Goal: Task Accomplishment & Management: Complete application form

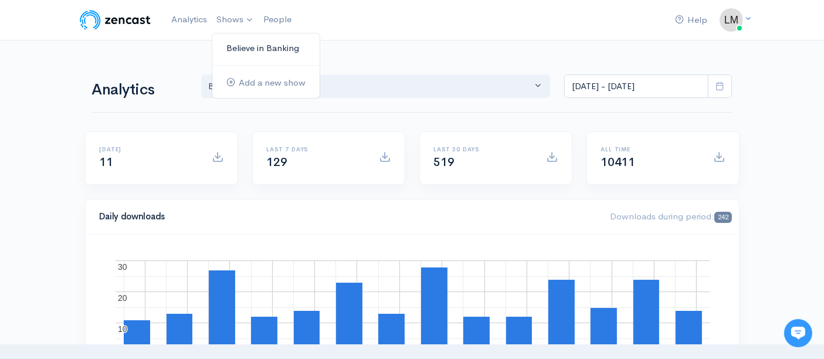
click at [257, 49] on link "Believe in Banking" at bounding box center [265, 48] width 107 height 21
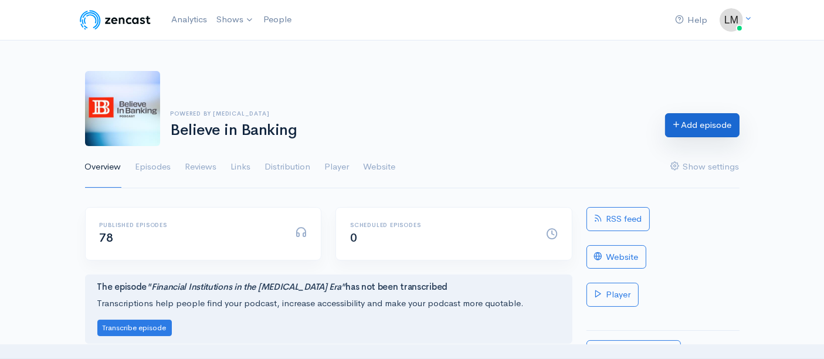
click at [709, 128] on link "Add episode" at bounding box center [702, 125] width 74 height 24
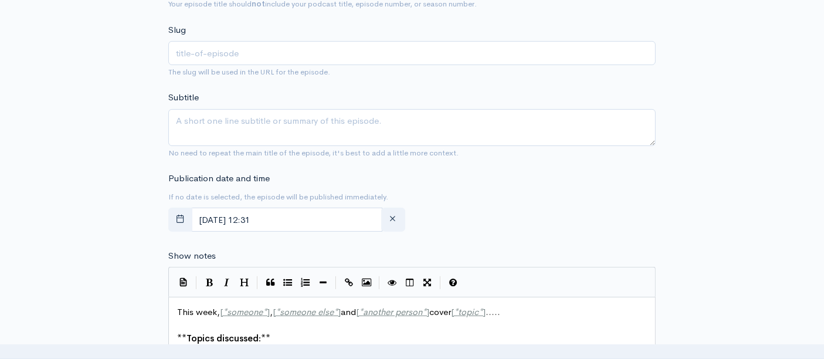
scroll to position [391, 0]
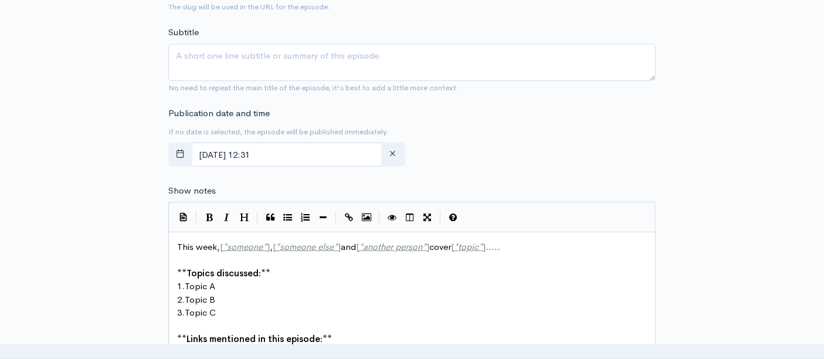
type input "Building Lines of Business for Banking Growth"
type input "building-lines-of-business-for-banking-growth"
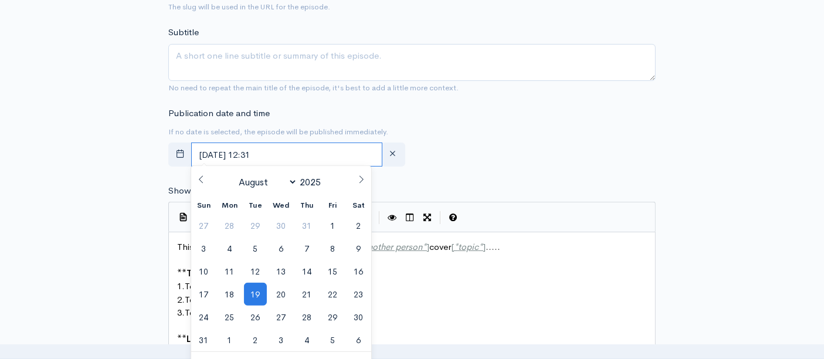
click at [239, 151] on input "August, 19 2025 12:31" at bounding box center [286, 154] width 191 height 24
click at [286, 286] on span "20" at bounding box center [281, 294] width 23 height 23
type input "August, 20 2025 12:31"
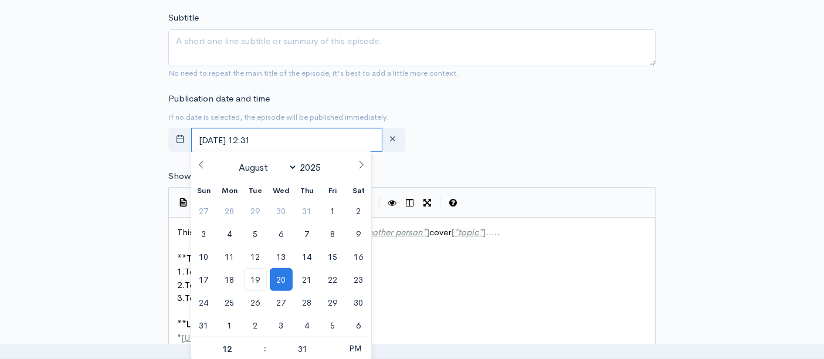
click at [300, 133] on input "August, 20 2025 12:31" at bounding box center [286, 140] width 191 height 24
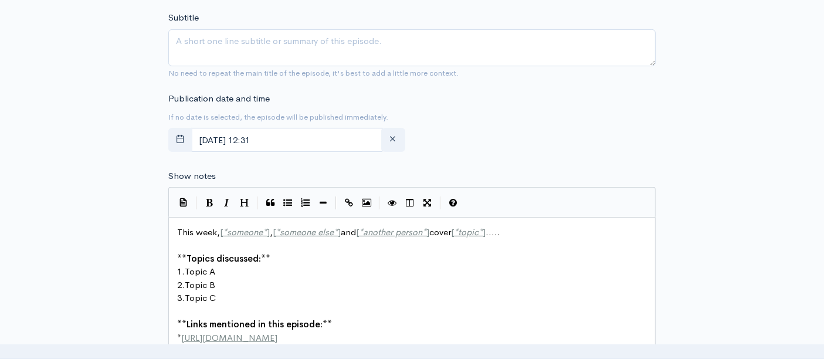
click at [496, 141] on div "Publication date and time If no date is selected, the episode will be published…" at bounding box center [411, 124] width 501 height 65
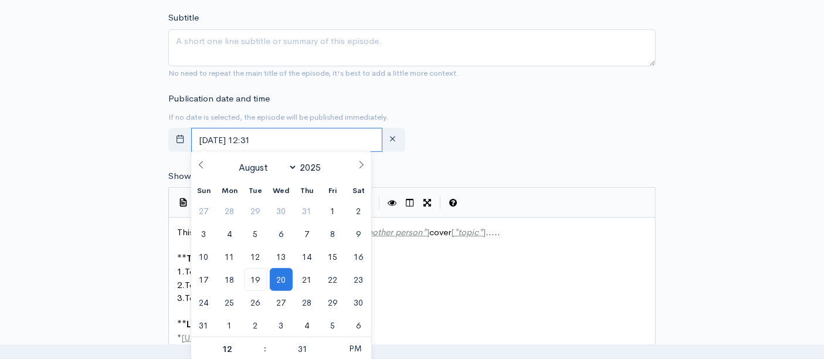
drag, startPoint x: 266, startPoint y: 133, endPoint x: 306, endPoint y: 137, distance: 39.4
click at [306, 137] on input "August, 20 2025 12:31" at bounding box center [286, 140] width 191 height 24
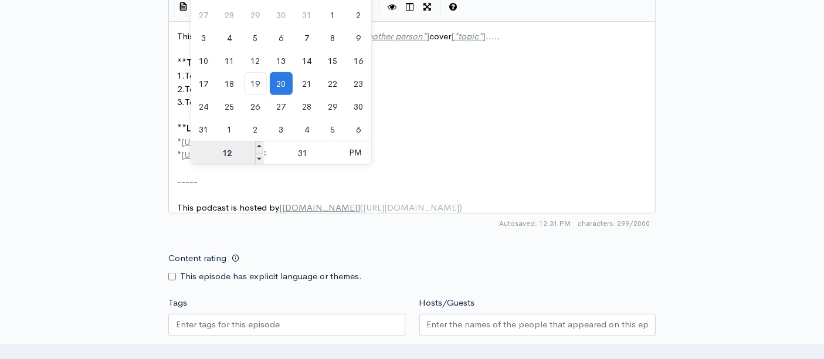
click at [235, 155] on input "12" at bounding box center [227, 152] width 72 height 23
type input "6"
type input "August, 20 2025 18:31"
type input "06"
click at [306, 155] on input "31" at bounding box center [303, 152] width 72 height 23
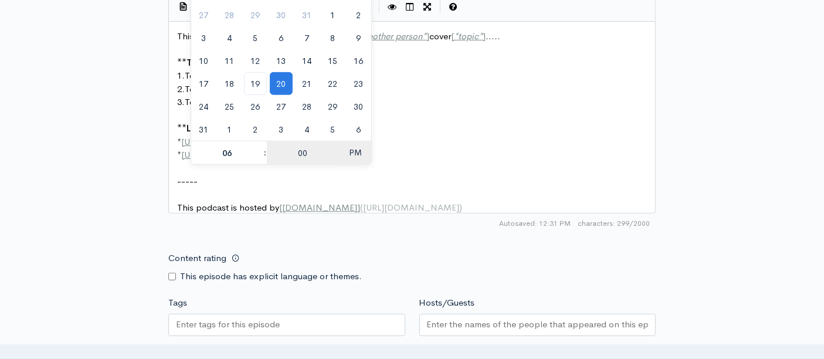
type input "00"
click at [356, 148] on span "PM" at bounding box center [355, 152] width 32 height 23
type input "[DATE] 06:00"
click at [416, 148] on pre "* http://second-example.com" at bounding box center [417, 154] width 484 height 13
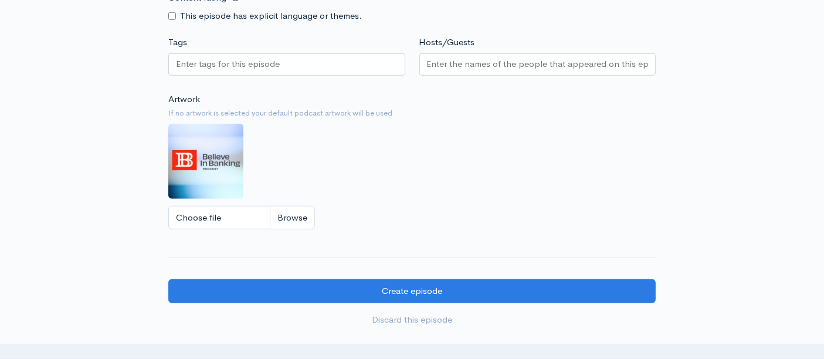
click at [460, 68] on input "Hosts/Guests" at bounding box center [538, 63] width 222 height 13
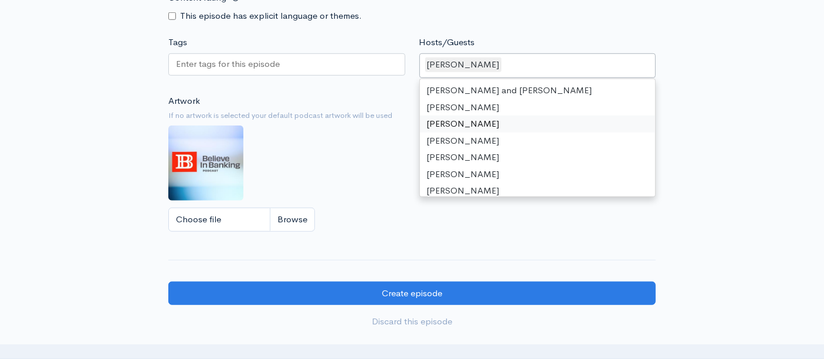
type input "j"
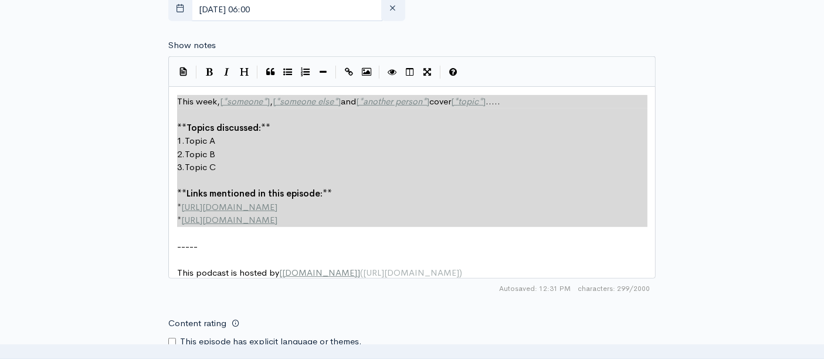
drag, startPoint x: 313, startPoint y: 225, endPoint x: 189, endPoint y: 107, distance: 171.3
type textarea "​This week, [*someone*], [*someone else*] and [*another person*] cover [*topic*…"
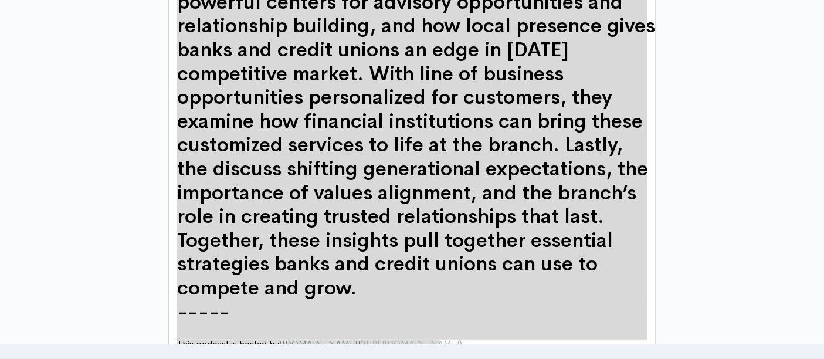
scroll to position [0, 0]
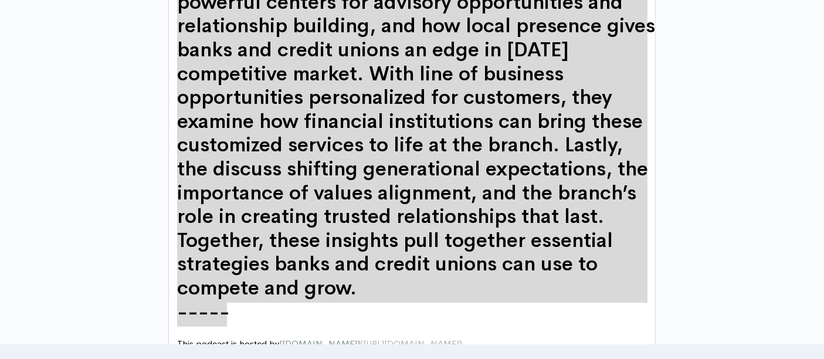
drag, startPoint x: 179, startPoint y: 152, endPoint x: 266, endPoint y: 292, distance: 164.7
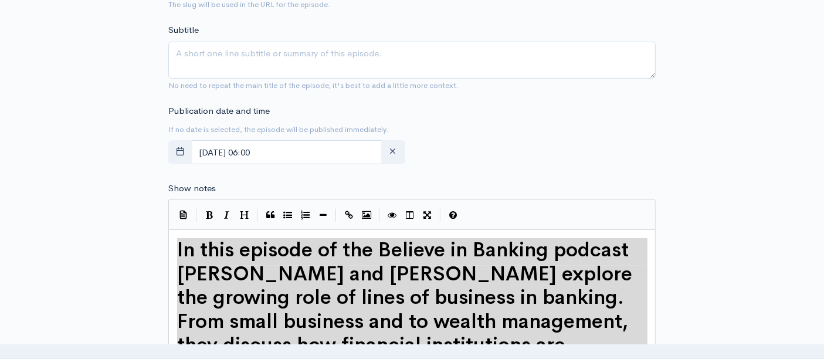
scroll to position [375, 0]
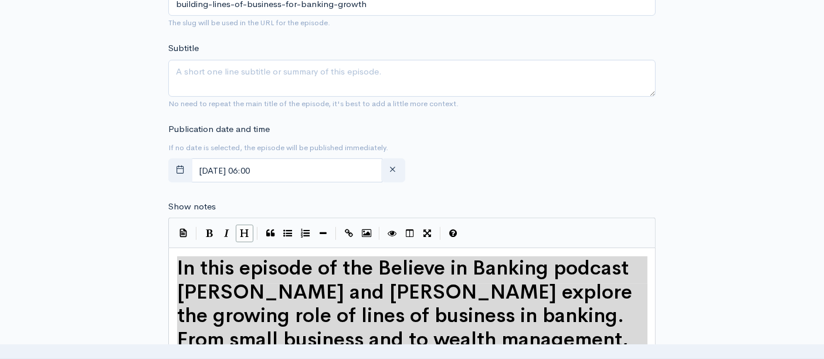
click at [247, 232] on icon "Heading" at bounding box center [244, 233] width 9 height 9
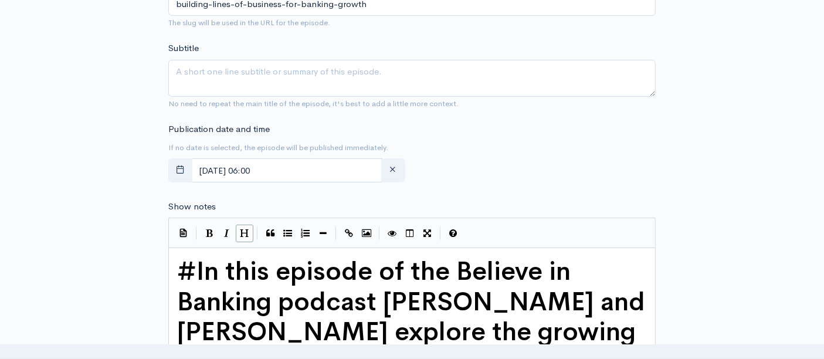
click at [246, 230] on icon "Heading" at bounding box center [244, 233] width 9 height 9
type textarea "## -----"
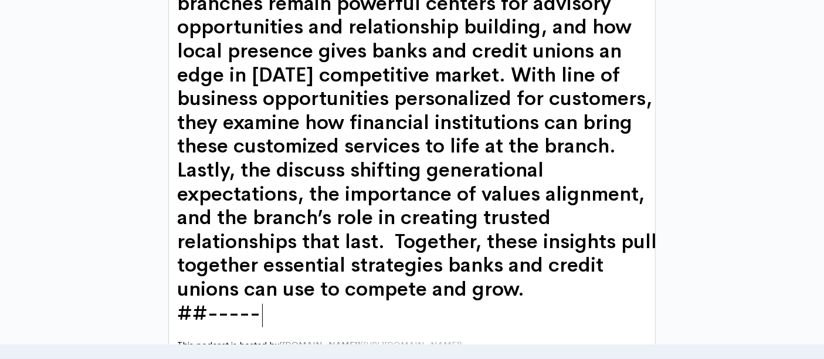
scroll to position [0, 0]
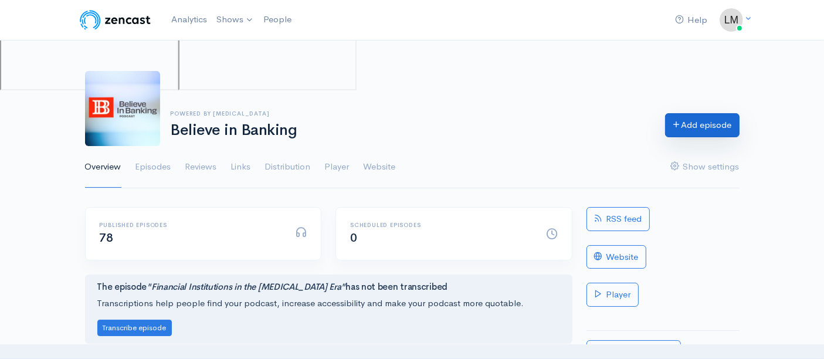
click at [691, 122] on link "Add episode" at bounding box center [702, 125] width 74 height 24
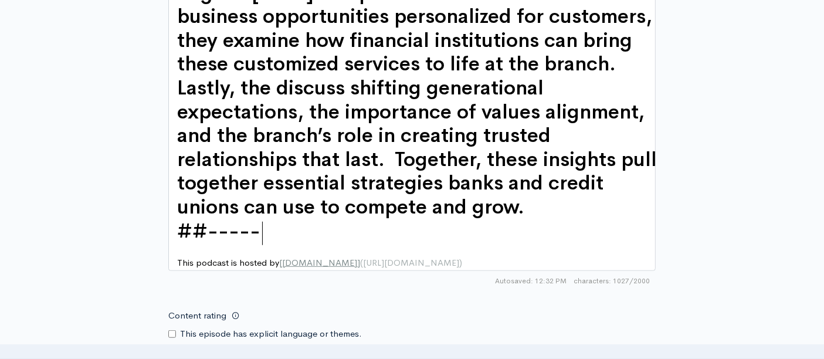
scroll to position [4, 0]
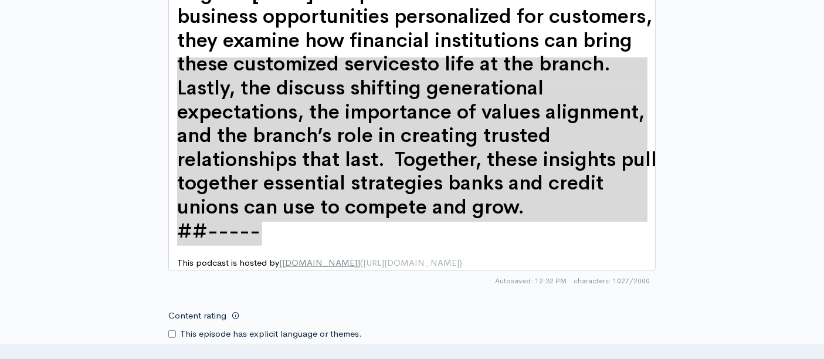
type textarea "## In this episode of the Believe in Banking podcast Gina and Juliet explore th…"
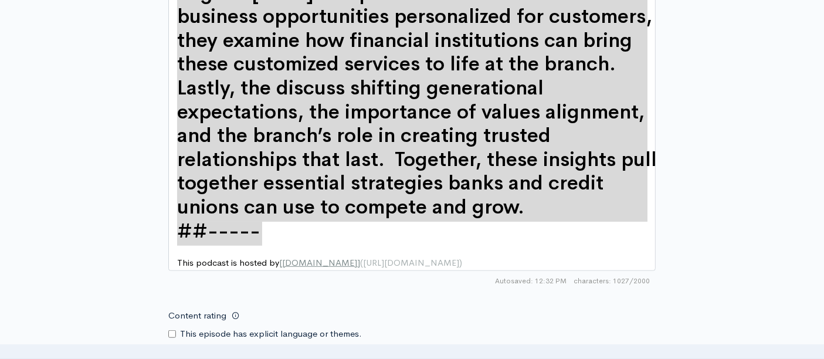
scroll to position [620, 0]
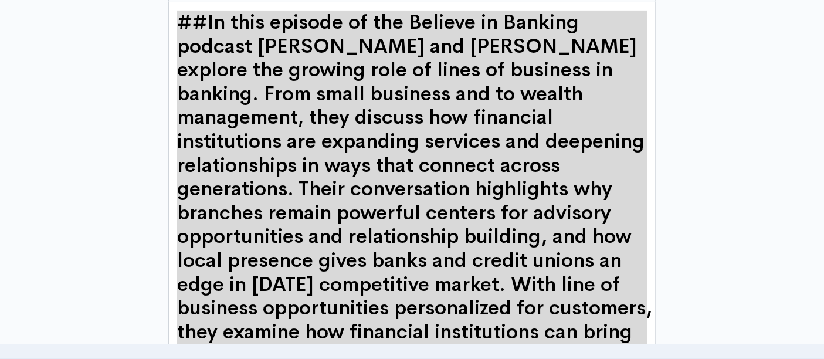
drag, startPoint x: 288, startPoint y: 233, endPoint x: 122, endPoint y: -76, distance: 351.3
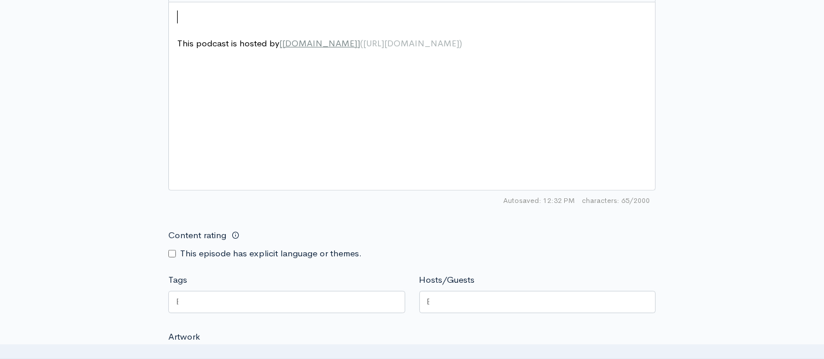
click at [237, 55] on div "x ​ ​ This podcast is hosted by [ ZenCast.fm ] ( https://wwww.zencast.fm )" at bounding box center [427, 110] width 504 height 205
click at [178, 39] on span "This podcast is hosted by [ ZenCast.fm ] ( https://wwww.zencast.fm )" at bounding box center [319, 43] width 285 height 11
type textarea "​"
paste textarea
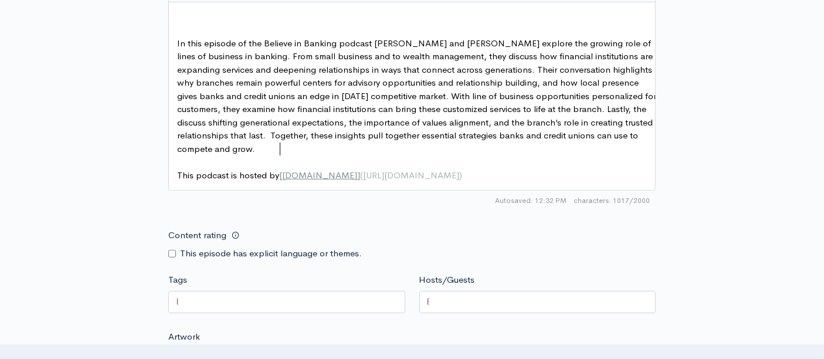
click at [327, 142] on pre "In this episode of the Believe in Banking podcast [PERSON_NAME] and [PERSON_NAM…" at bounding box center [417, 96] width 484 height 119
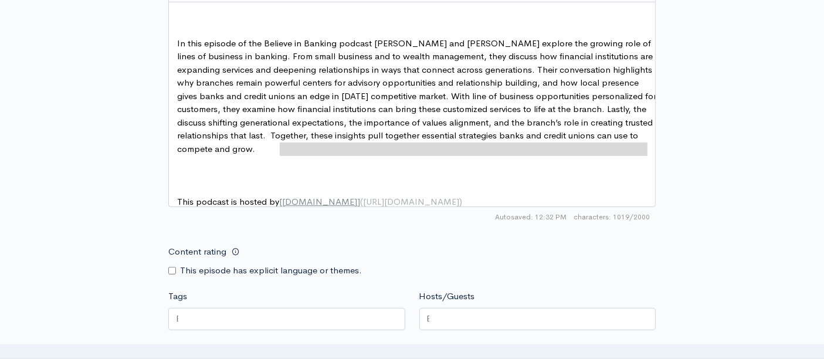
type textarea "In this episode of the Believe in Banking podcast [PERSON_NAME] and [PERSON_NAM…"
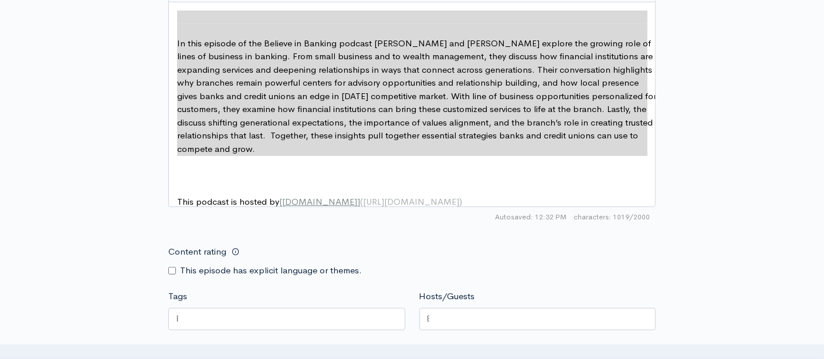
drag, startPoint x: 306, startPoint y: 154, endPoint x: 182, endPoint y: 18, distance: 183.5
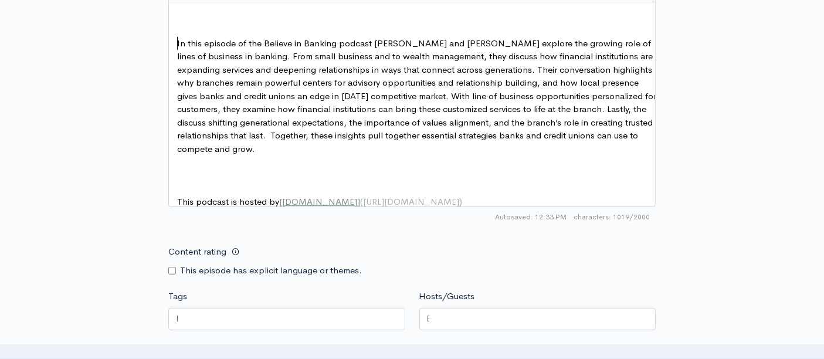
drag, startPoint x: 176, startPoint y: 36, endPoint x: 181, endPoint y: 44, distance: 9.5
click at [176, 37] on pre "In this episode of the Believe in Banking podcast [PERSON_NAME] and [PERSON_NAM…" at bounding box center [417, 96] width 484 height 119
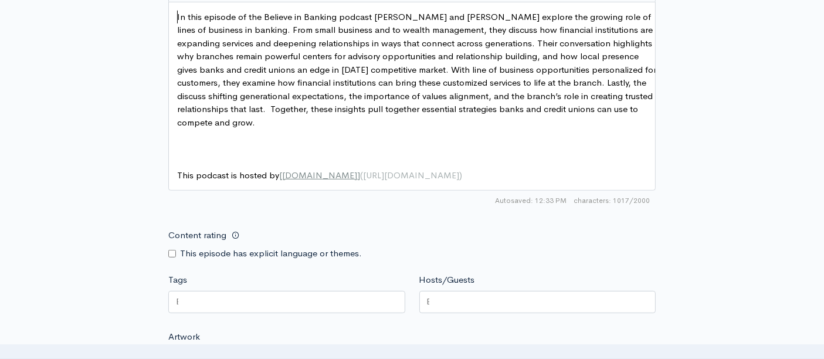
click at [301, 133] on pre "​" at bounding box center [417, 135] width 484 height 13
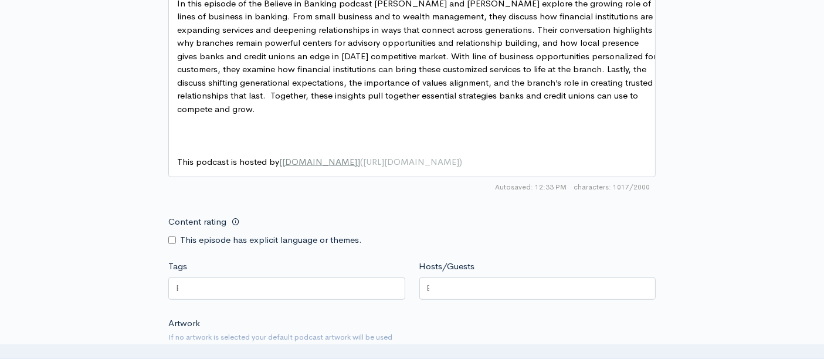
scroll to position [651, 0]
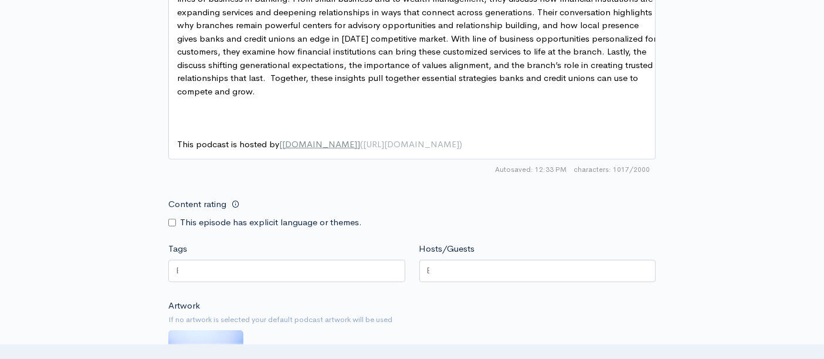
click at [464, 274] on div at bounding box center [537, 271] width 237 height 22
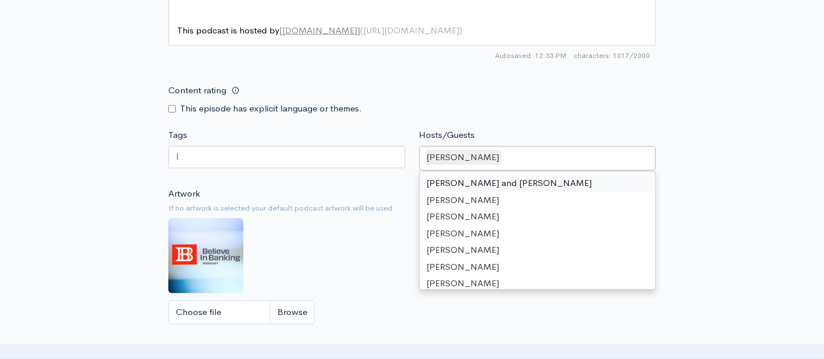
scroll to position [847, 0]
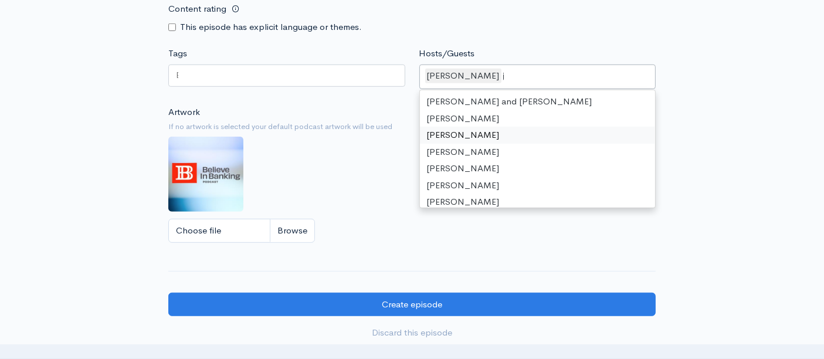
type input "ju"
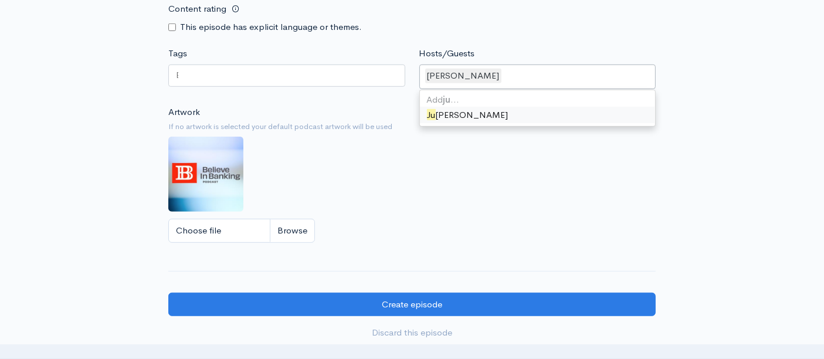
scroll to position [0, 0]
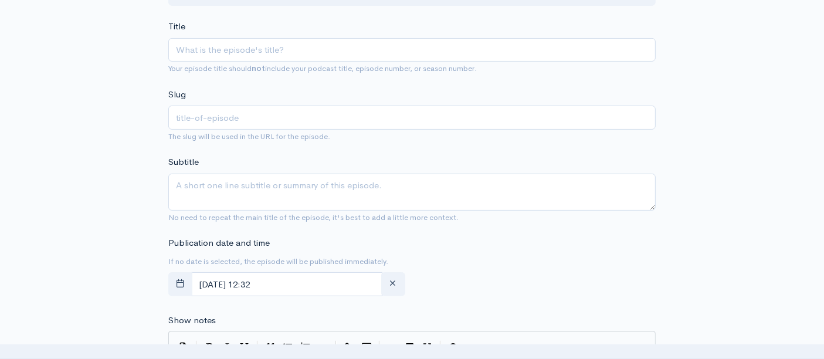
scroll to position [260, 0]
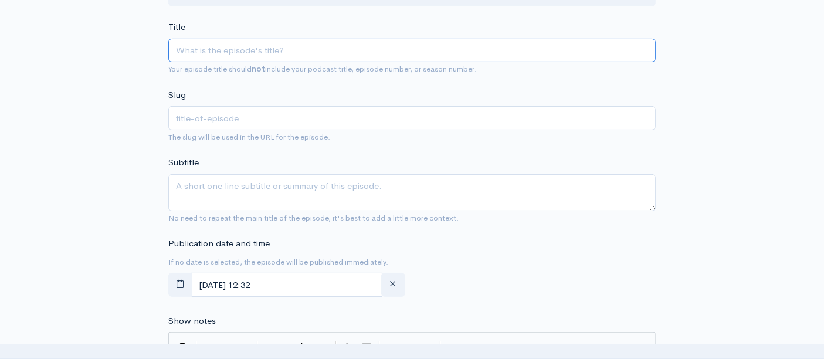
click at [191, 45] on input "Title" at bounding box center [411, 51] width 487 height 24
paste input "Building Lines of Business for Banking Growth"
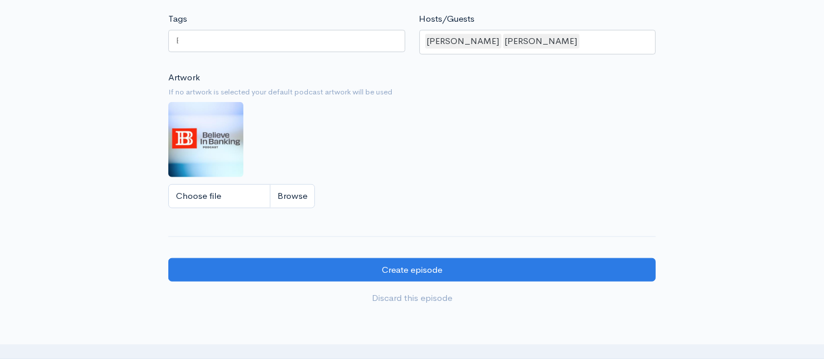
scroll to position [995, 0]
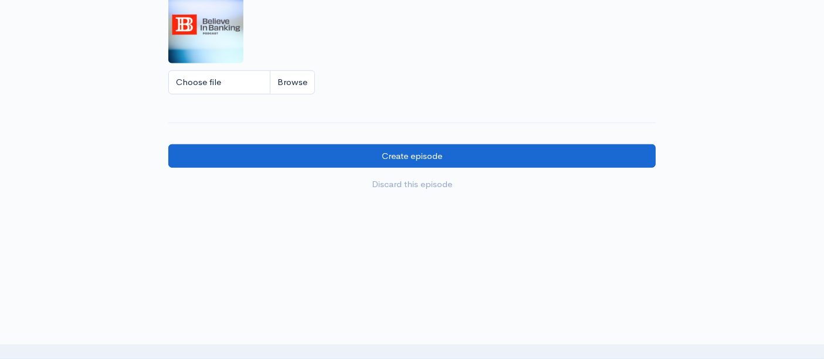
type input "Building Lines of Business for Banking Growth"
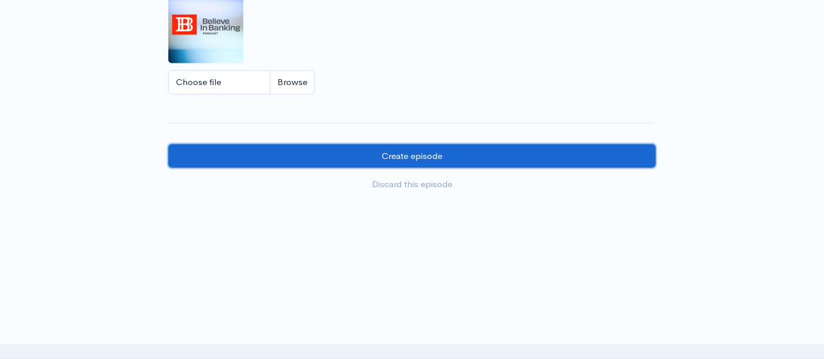
type input "building-lines-of-business-for-banking-growth"
click at [363, 152] on input "Create episode" at bounding box center [411, 156] width 487 height 24
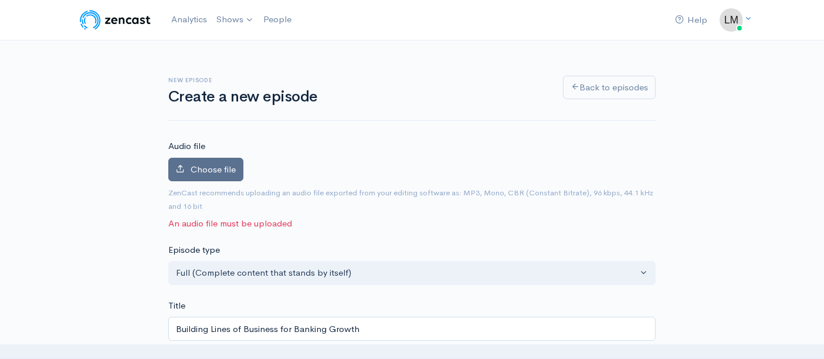
click at [220, 169] on span "Choose file" at bounding box center [213, 169] width 45 height 11
click at [0, 0] on input "Choose file" at bounding box center [0, 0] width 0 height 0
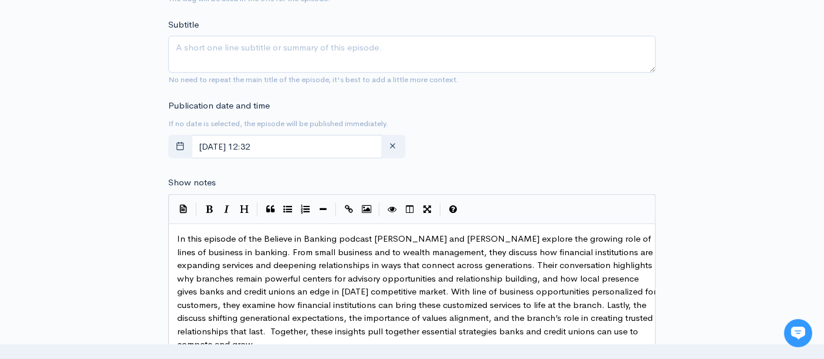
scroll to position [521, 0]
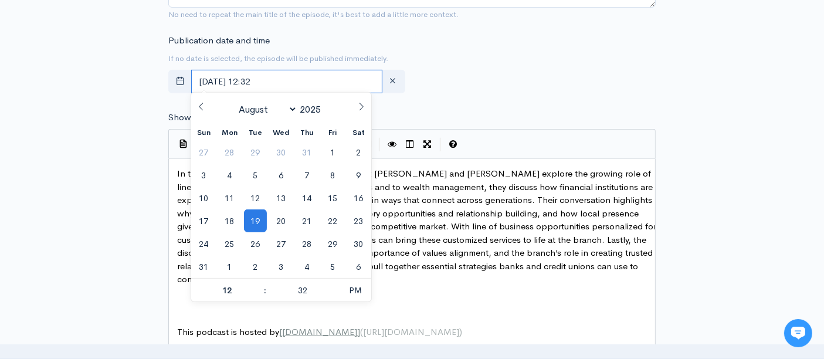
click at [266, 77] on input "[DATE] 12:32" at bounding box center [286, 82] width 191 height 24
click at [286, 216] on span "20" at bounding box center [281, 220] width 23 height 23
type input "[DATE] 12:32"
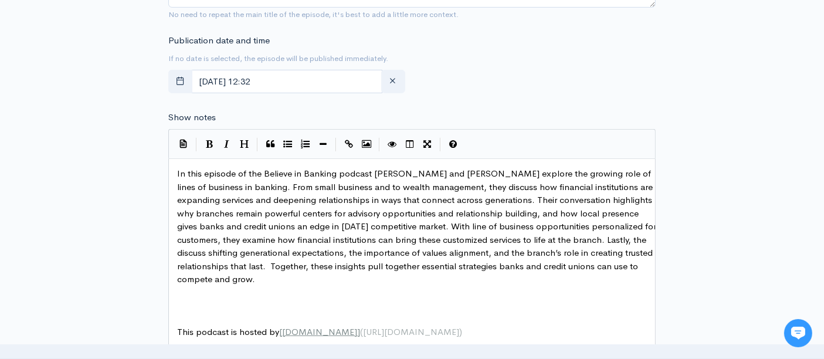
click at [550, 71] on div "Publication date and time If no date is selected, the episode will be published…" at bounding box center [411, 66] width 501 height 65
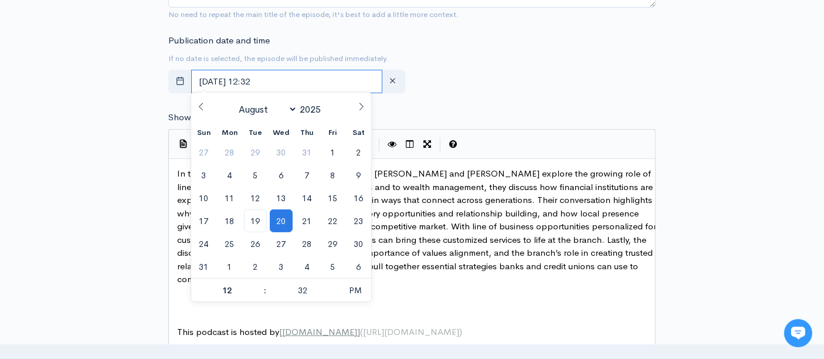
click at [301, 79] on input "[DATE] 12:32" at bounding box center [286, 82] width 191 height 24
click at [239, 286] on input "12" at bounding box center [227, 290] width 72 height 23
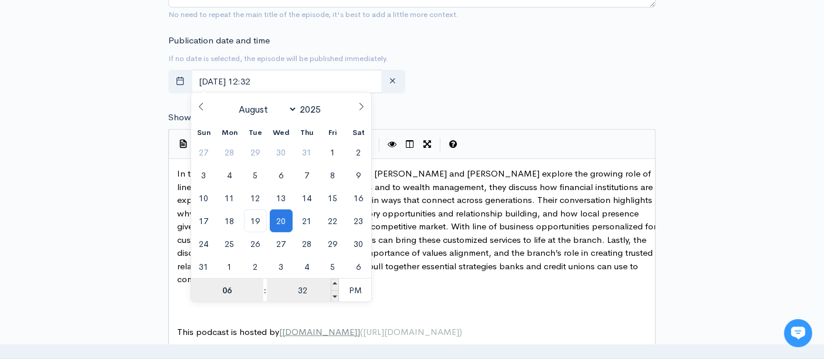
type input "06"
type input "[DATE] 18:32"
click at [315, 287] on input "32" at bounding box center [303, 290] width 72 height 23
type input "00"
click at [357, 288] on span "PM" at bounding box center [355, 290] width 32 height 23
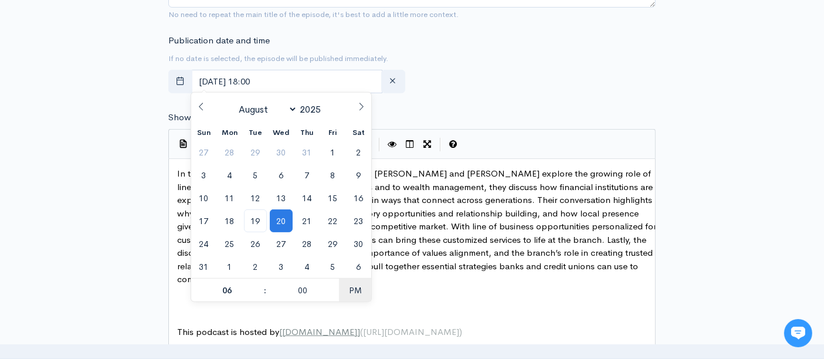
type input "[DATE] 06:00"
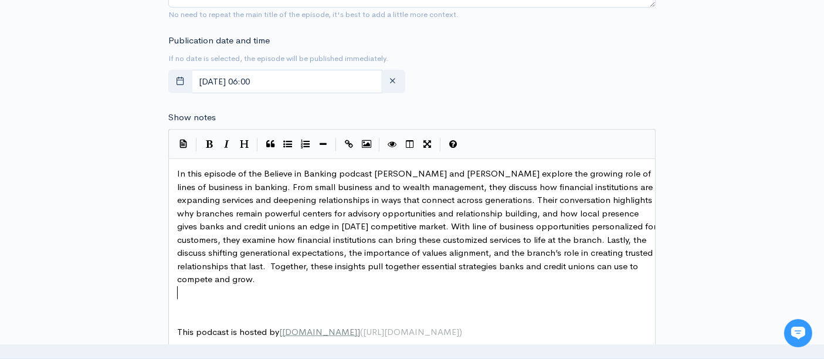
click at [416, 296] on pre "​" at bounding box center [417, 292] width 484 height 13
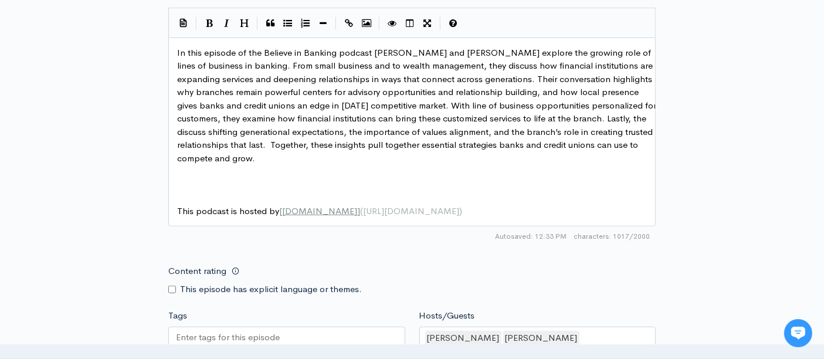
scroll to position [651, 0]
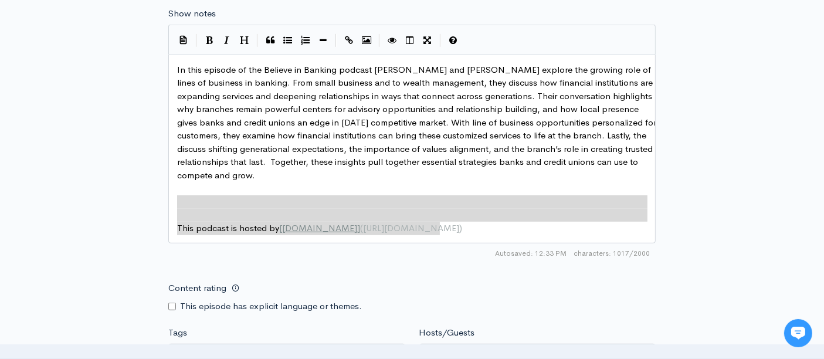
drag, startPoint x: 464, startPoint y: 223, endPoint x: 169, endPoint y: 204, distance: 295.6
type textarea "​ This podcast is hosted by [[DOMAIN_NAME]]([URL][DOMAIN_NAME])"
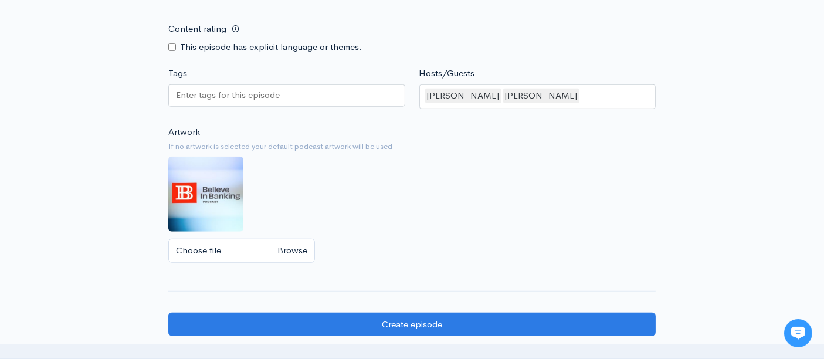
scroll to position [977, 0]
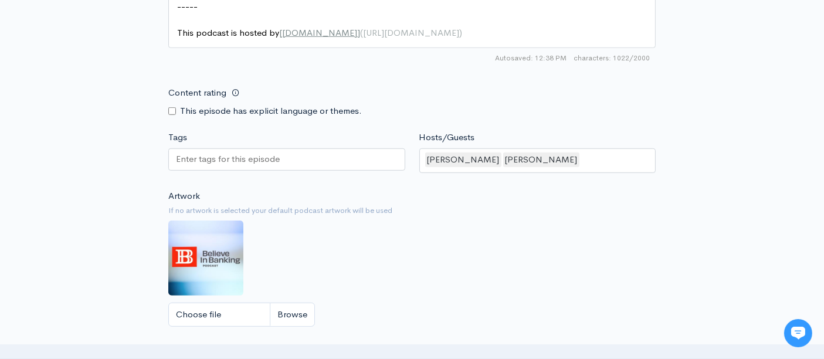
click at [198, 153] on input "Tags" at bounding box center [229, 158] width 106 height 13
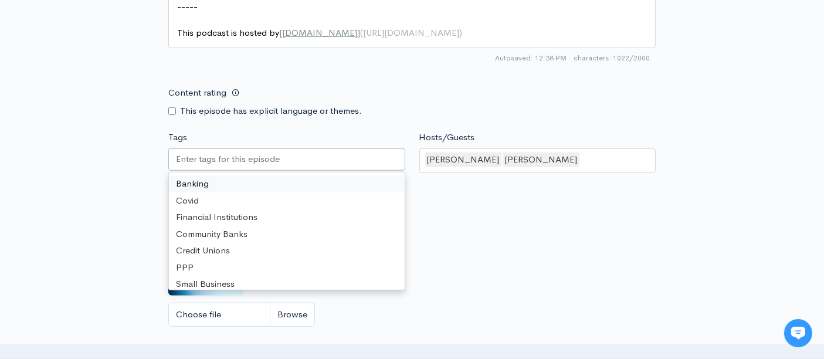
type input "B"
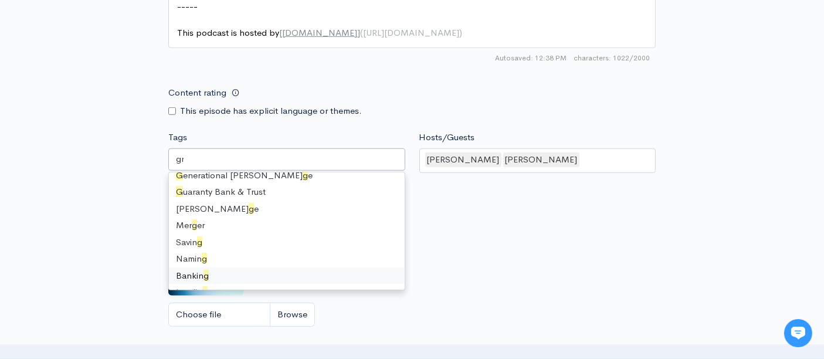
scroll to position [0, 0]
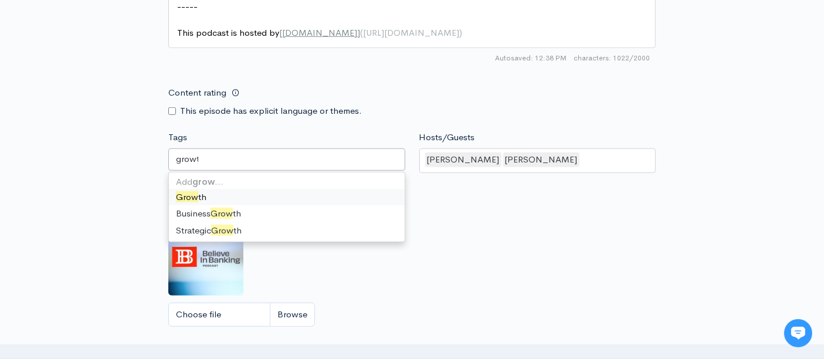
type input "growth"
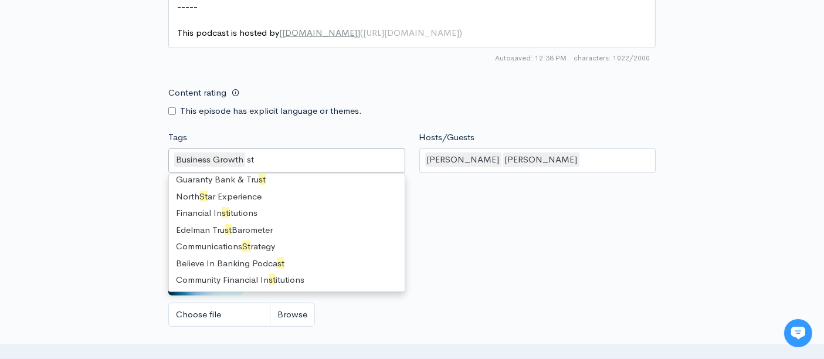
scroll to position [317, 0]
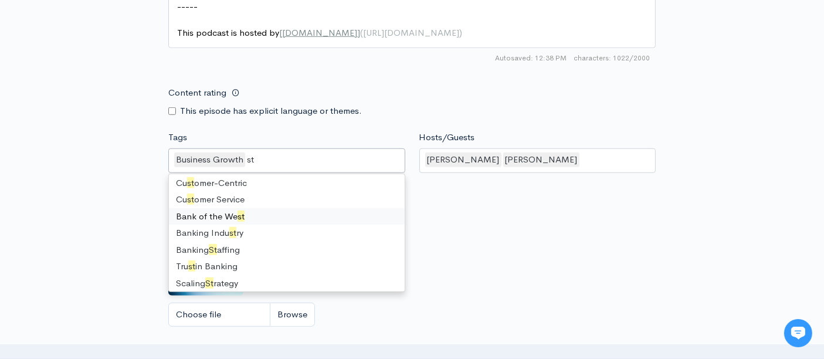
type input "s"
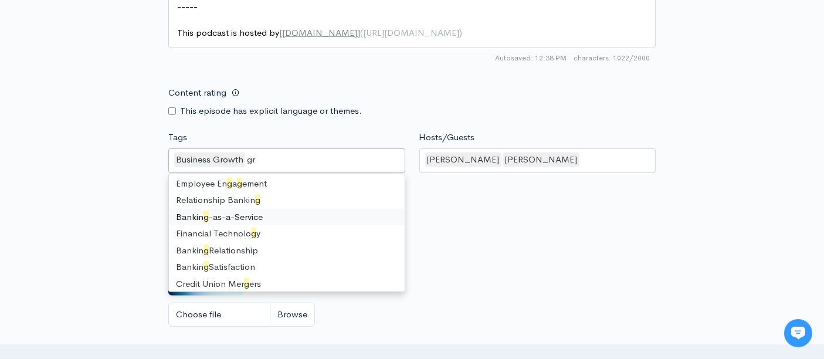
scroll to position [0, 0]
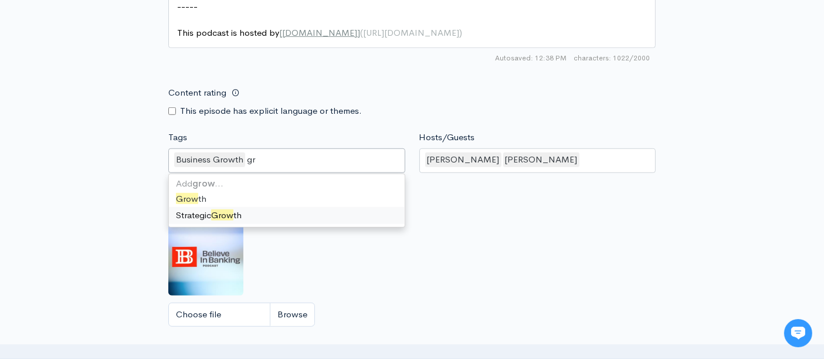
type input "g"
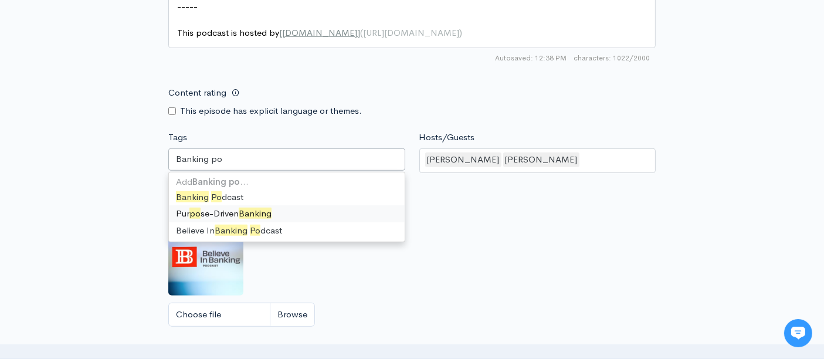
type input "Banking p"
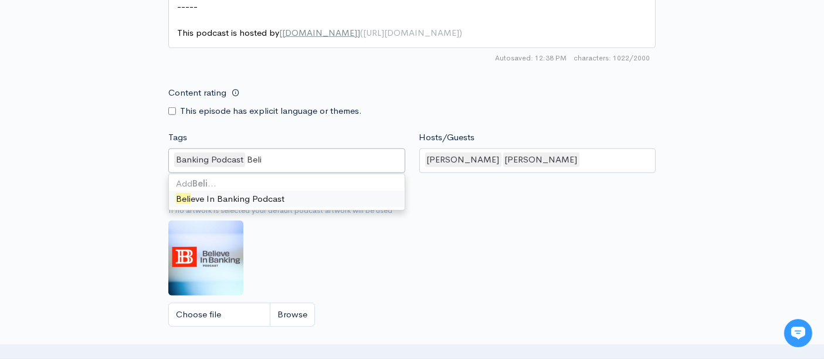
type input "Belie"
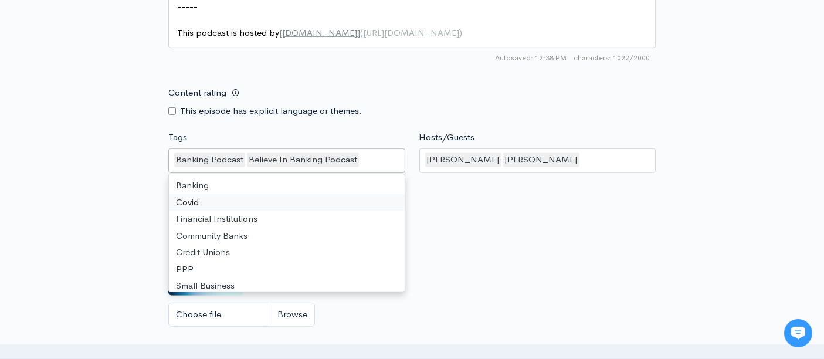
type input "B"
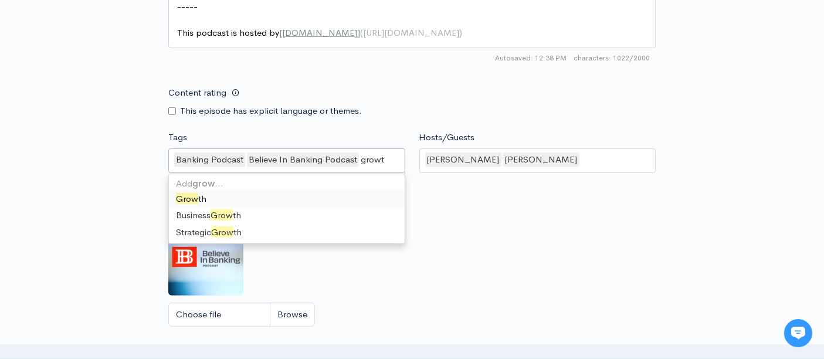
type input "growth"
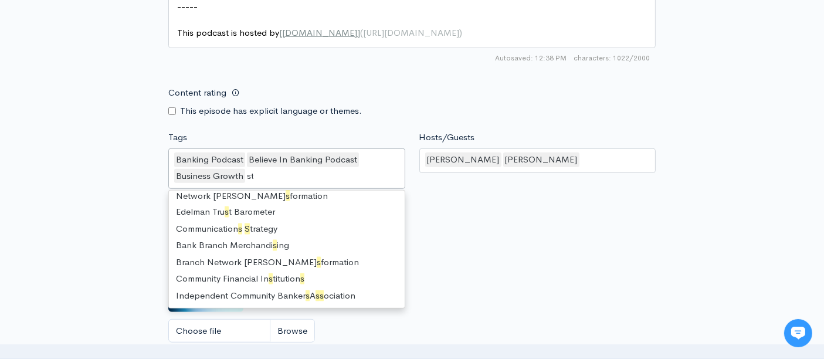
scroll to position [16, 0]
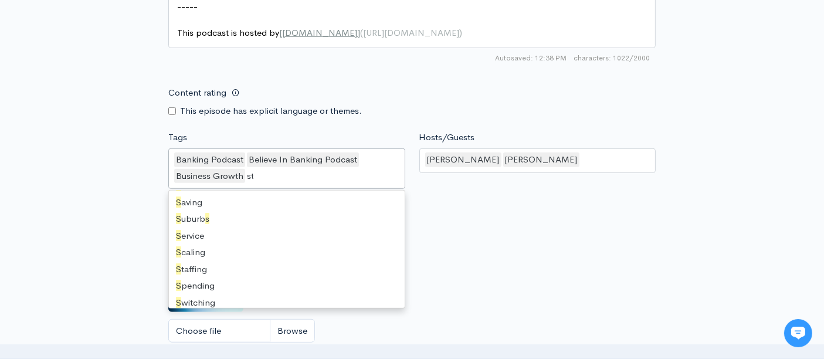
type input "str"
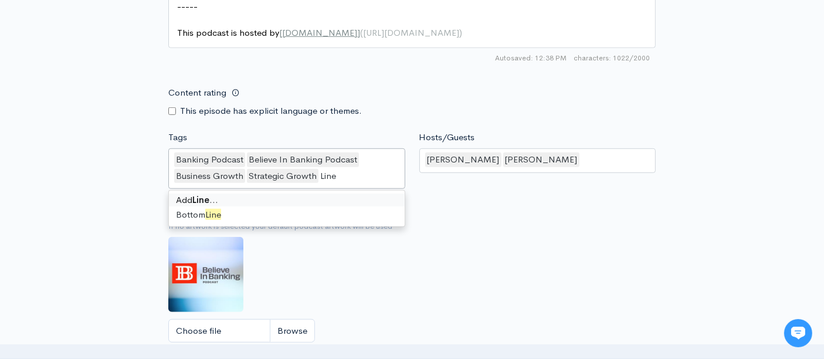
scroll to position [0, 0]
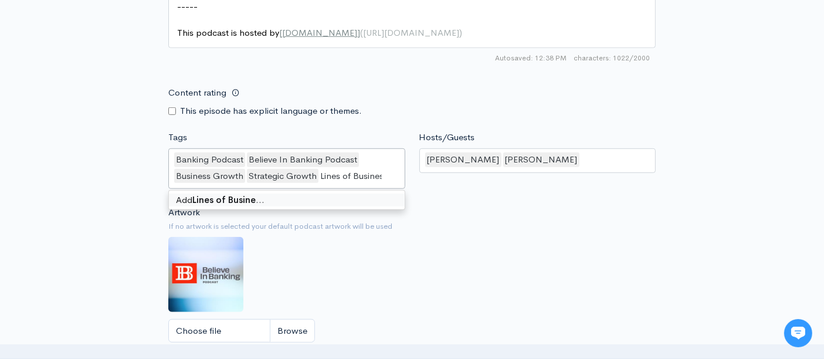
type input "Lines of Business"
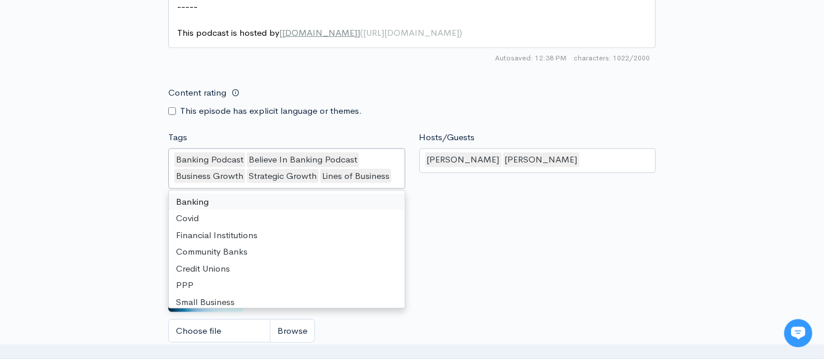
click at [393, 110] on div "This episode has explicit language or themes." at bounding box center [286, 110] width 237 height 13
click at [393, 169] on input "Tags" at bounding box center [394, 175] width 2 height 13
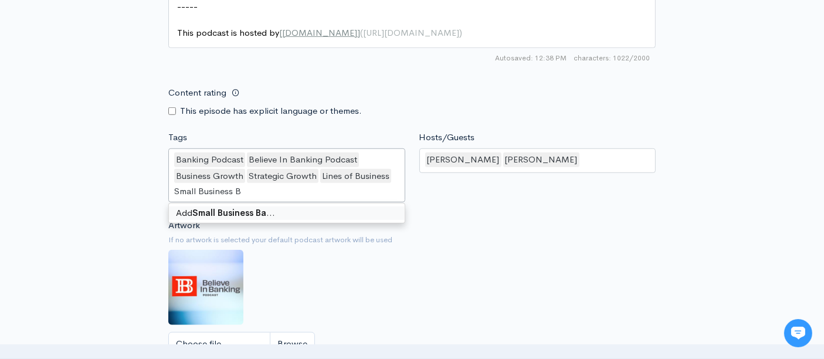
type input "Small Business"
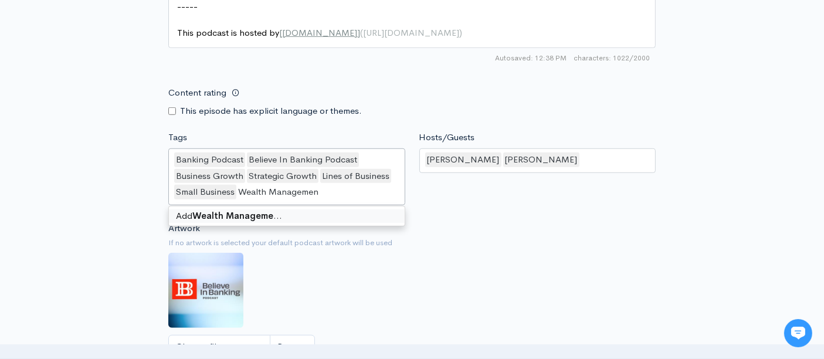
type input "Wealth Management"
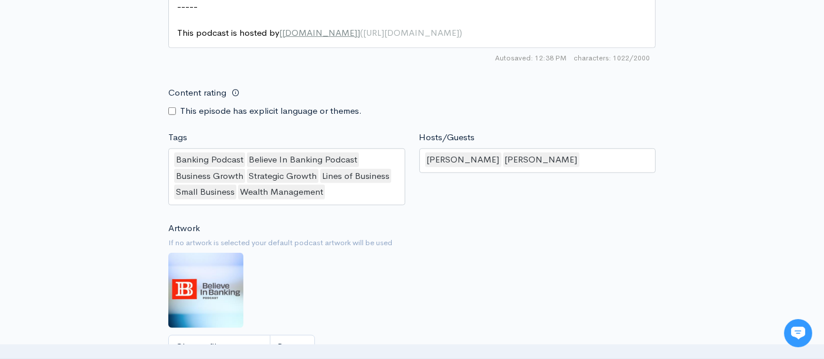
click at [561, 222] on div "Artwork If no artwork is selected your default podcast artwork will be used Cho…" at bounding box center [411, 294] width 487 height 144
click at [338, 184] on div "Banking Podcast Believe In Banking Podcast Business Growth Strategic Growth Lin…" at bounding box center [286, 176] width 237 height 57
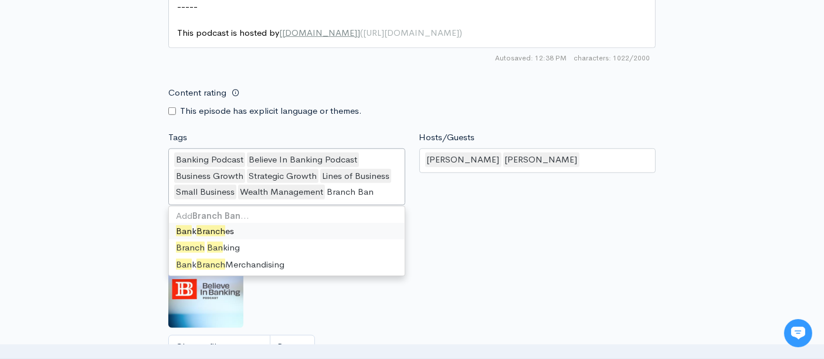
type input "Branch Bank"
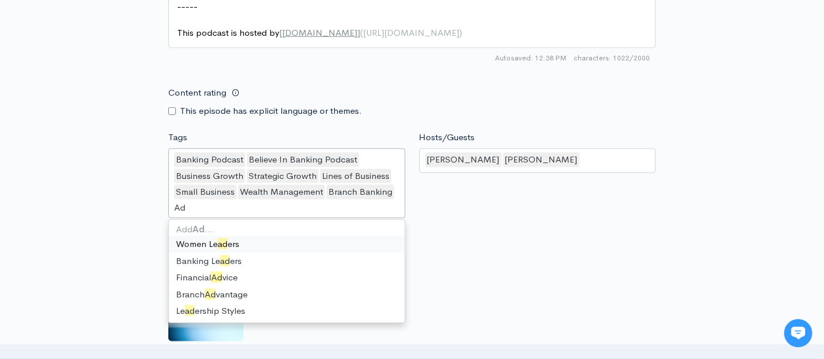
type input "A"
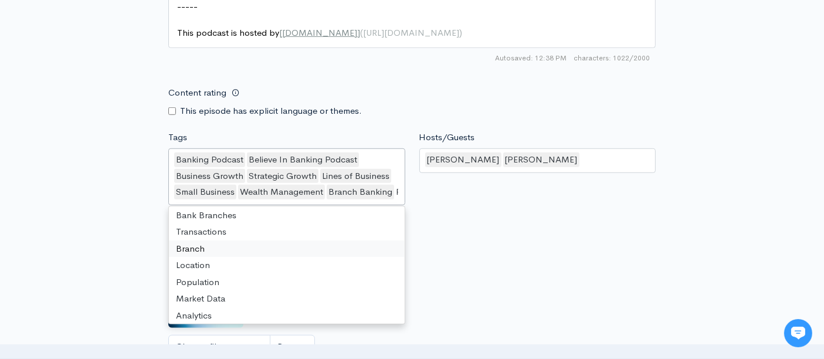
scroll to position [16, 0]
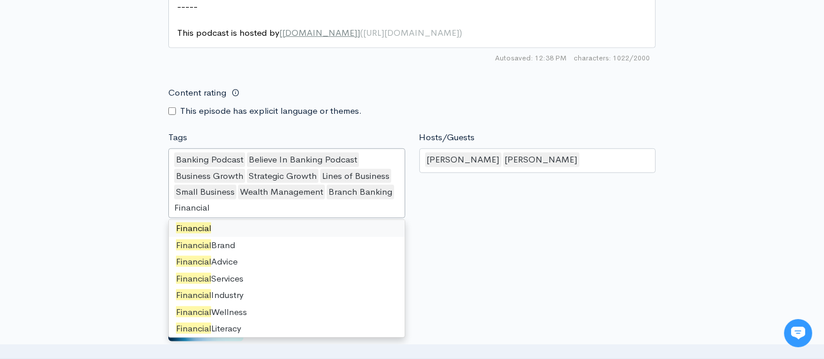
drag, startPoint x: 214, startPoint y: 205, endPoint x: 186, endPoint y: 209, distance: 28.5
click at [166, 206] on div "Tags Banking Podcast,Believe In Banking Podcast,Business Growth,Strategic Growt…" at bounding box center [286, 176] width 251 height 91
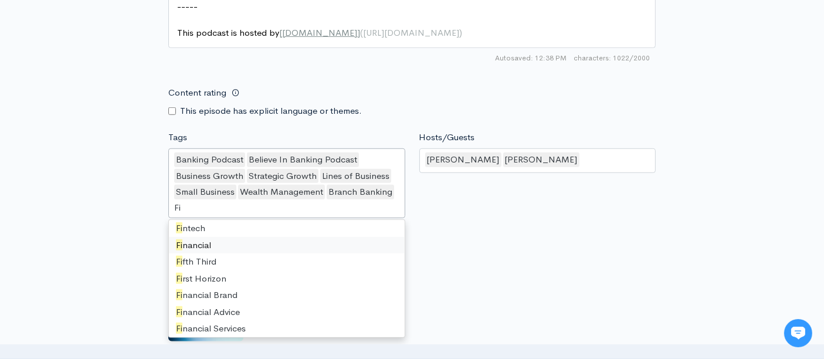
type input "F"
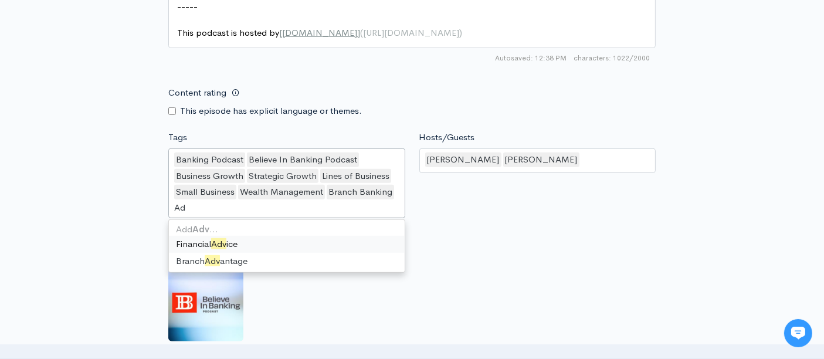
type input "A"
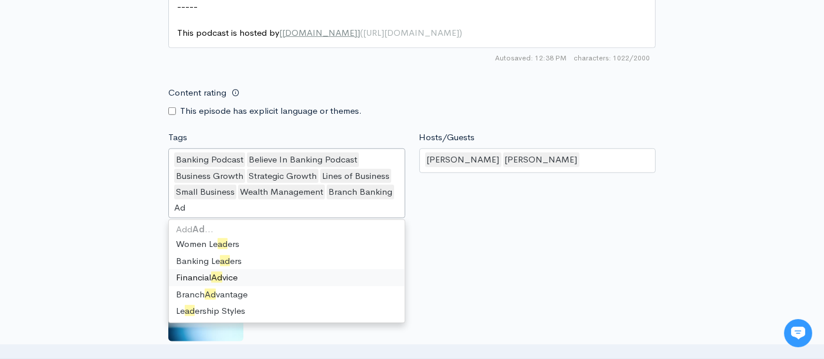
type input "A"
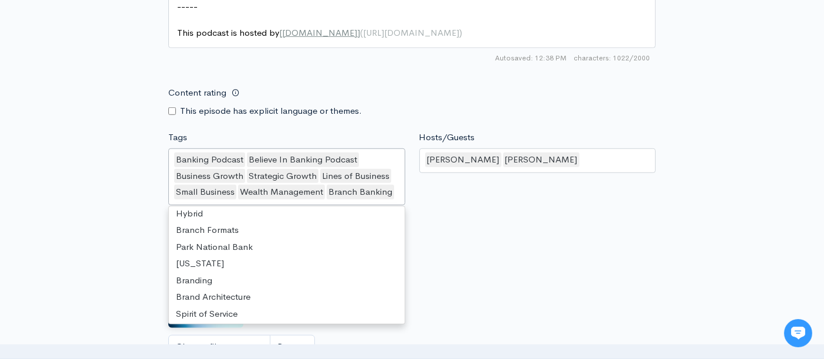
scroll to position [3618, 0]
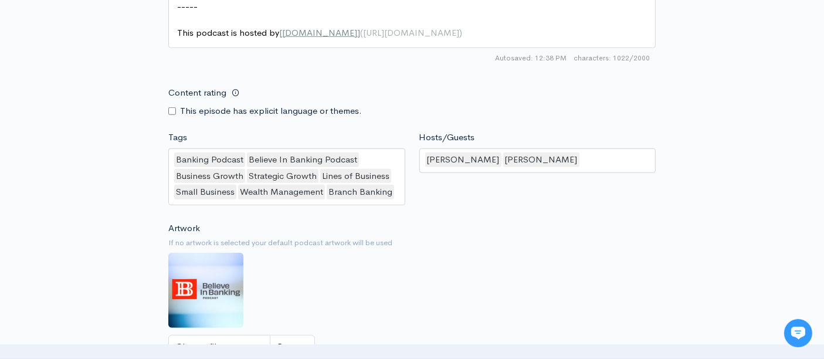
drag, startPoint x: 660, startPoint y: 222, endPoint x: 668, endPoint y: 225, distance: 8.5
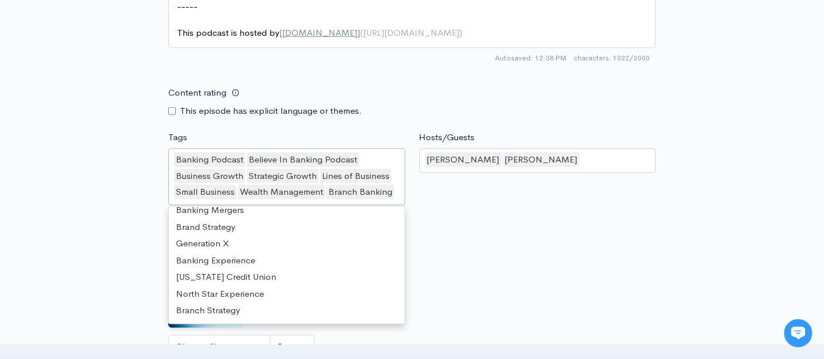
click at [395, 184] on div "Banking Podcast Believe In Banking Podcast Business Growth Strategic Growth Lin…" at bounding box center [286, 176] width 237 height 57
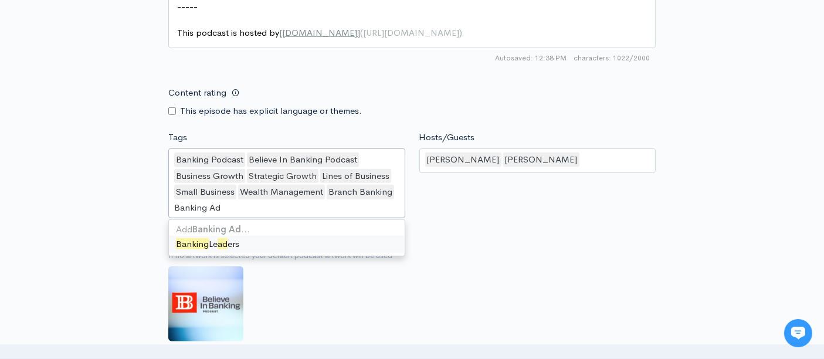
scroll to position [0, 0]
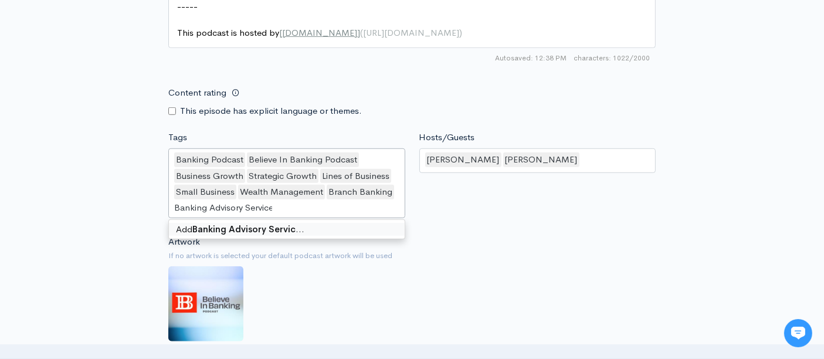
type input "Banking Advisory Services"
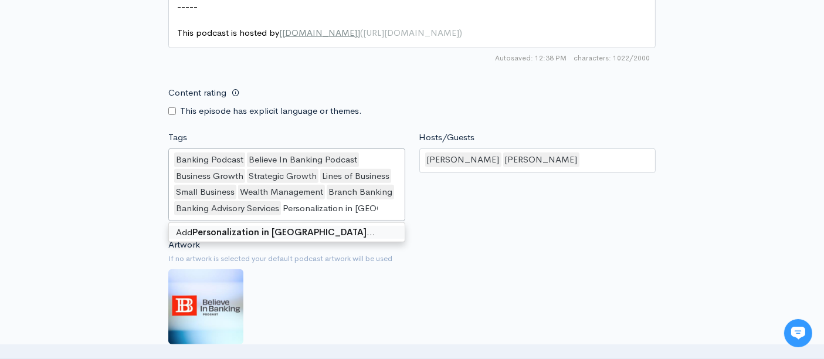
type input "Personalization in Banking"
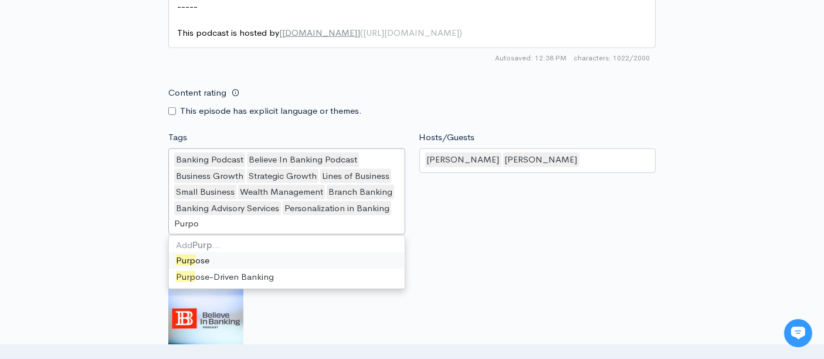
type input "Purpos"
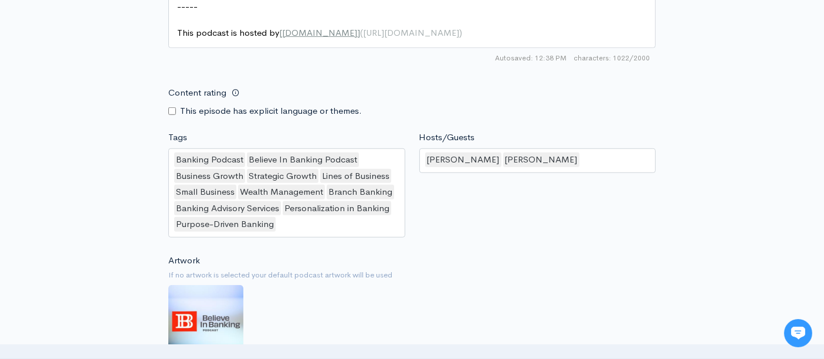
click at [481, 223] on div "Hosts/Guests [PERSON_NAME],[PERSON_NAME] [PERSON_NAME] [PERSON_NAME]" at bounding box center [537, 186] width 251 height 111
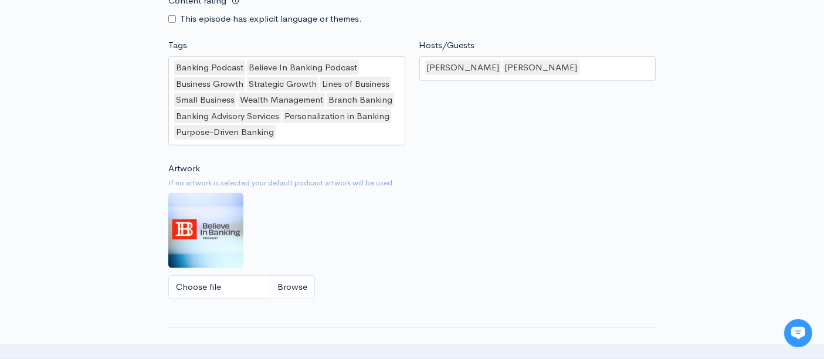
scroll to position [1042, 0]
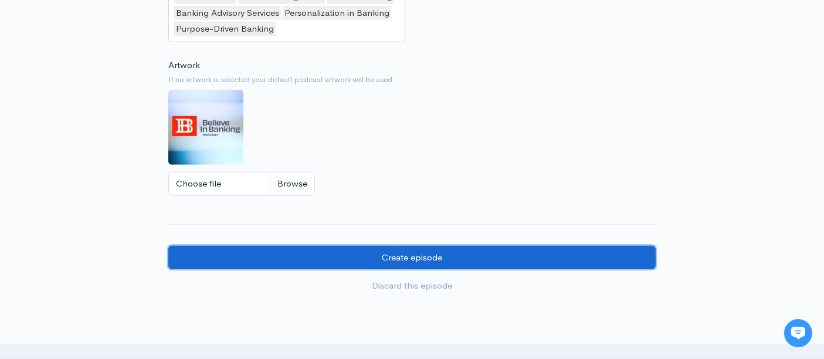
click at [398, 256] on input "Create episode" at bounding box center [411, 258] width 487 height 24
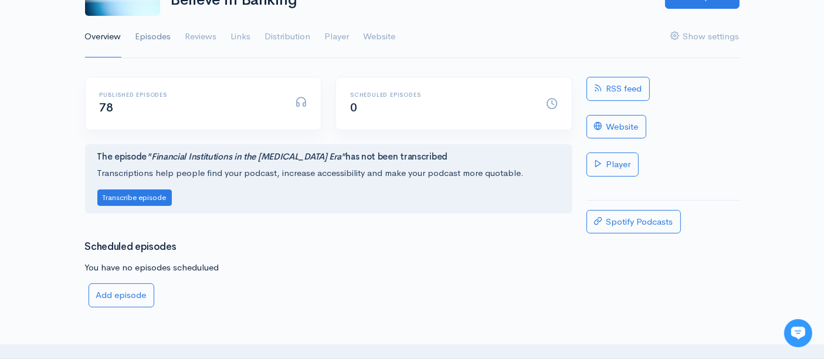
click at [151, 35] on link "Episodes" at bounding box center [153, 37] width 36 height 42
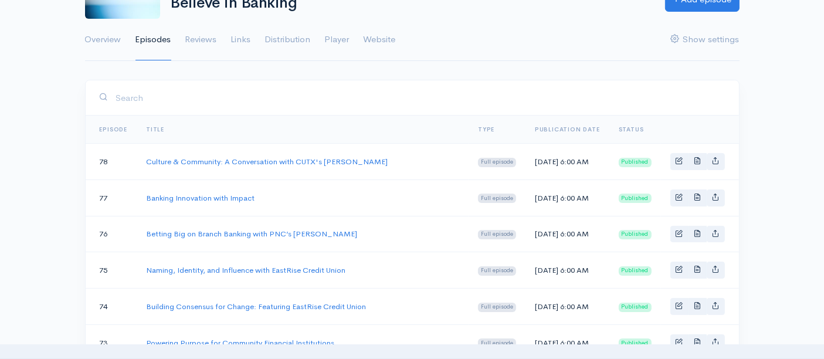
scroll to position [130, 0]
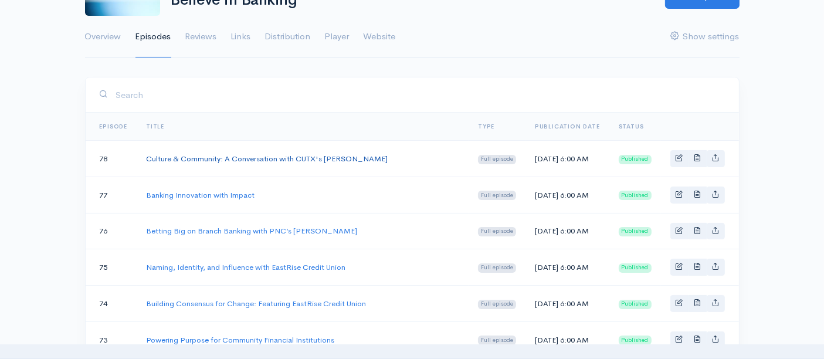
click at [194, 155] on link "Culture & Community: A Conversation with CUTX's [PERSON_NAME]" at bounding box center [267, 159] width 242 height 10
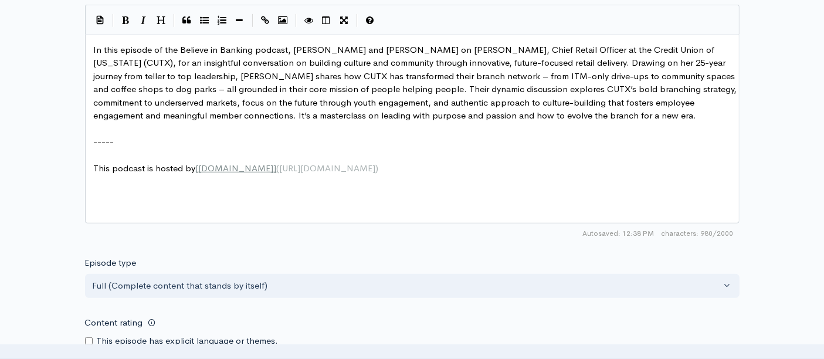
scroll to position [4, 0]
type textarea "-----"
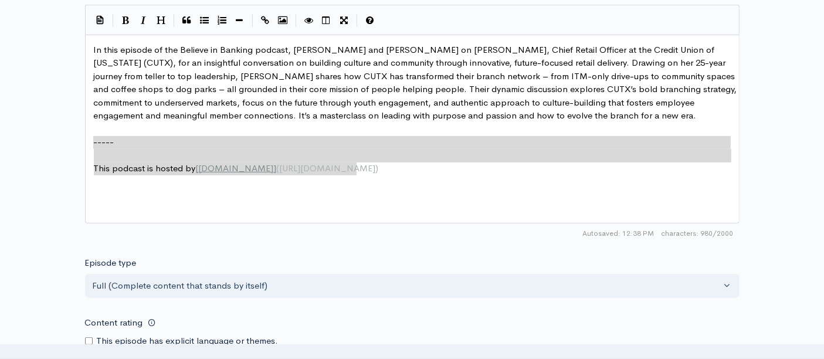
drag, startPoint x: 91, startPoint y: 136, endPoint x: 253, endPoint y: 157, distance: 163.2
type textarea "----- This podcast is hosted by [ZenCast.fm](https://wwww.zencast.fm)"
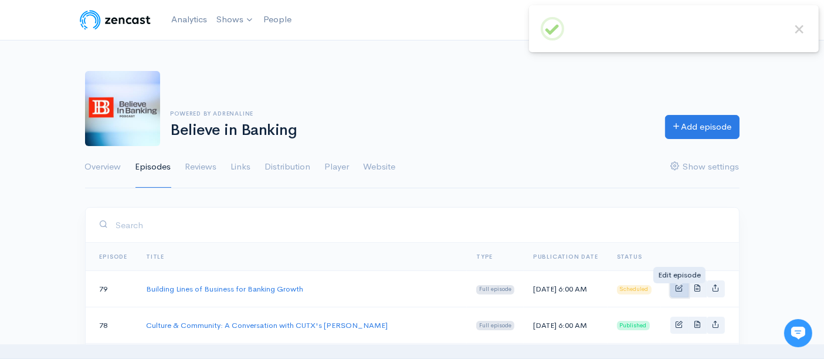
click at [680, 290] on span "Basic example" at bounding box center [680, 288] width 8 height 8
